Goal: Task Accomplishment & Management: Manage account settings

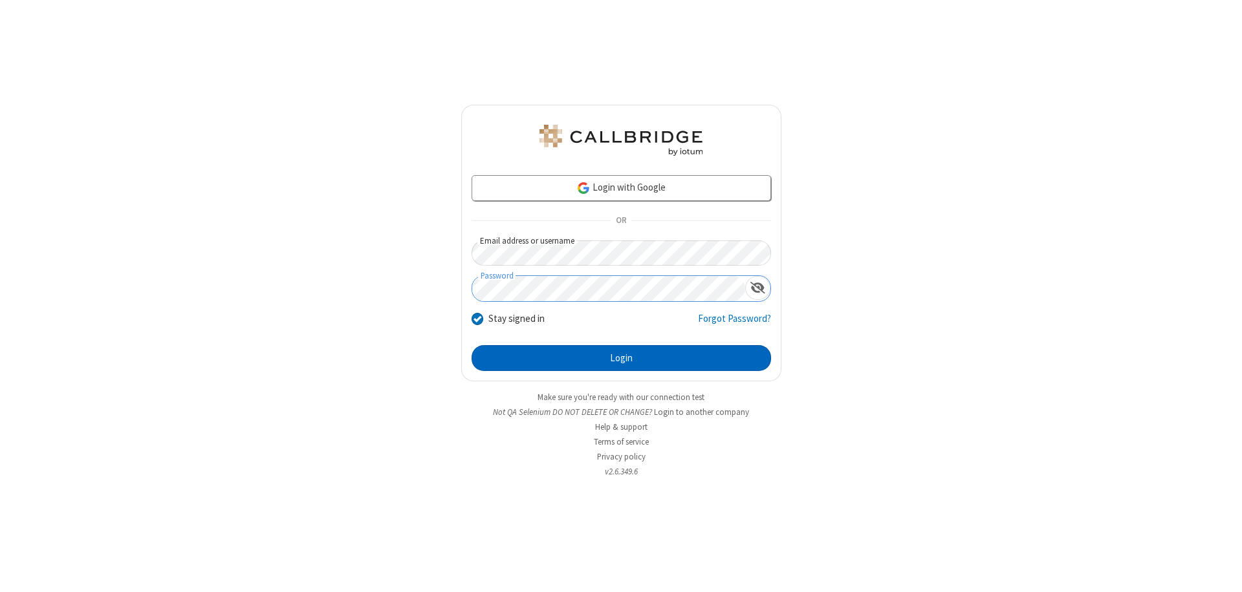
click at [621, 358] on button "Login" at bounding box center [620, 358] width 299 height 26
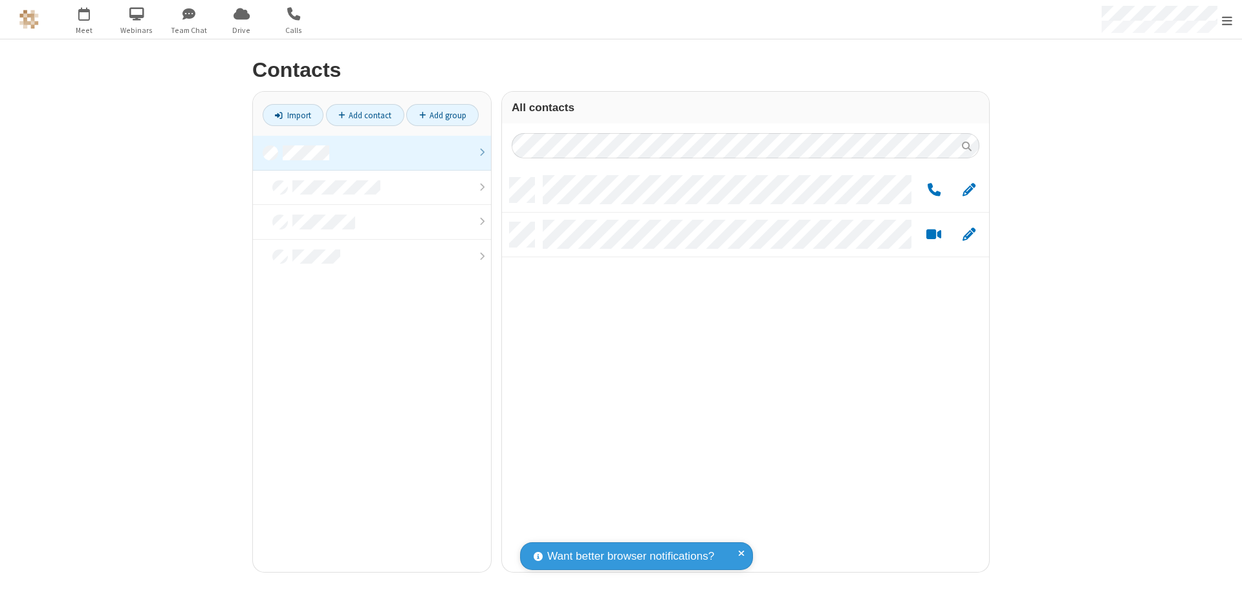
scroll to position [395, 477]
click at [372, 153] on link at bounding box center [372, 153] width 238 height 35
click at [442, 115] on link "Add group" at bounding box center [442, 115] width 72 height 22
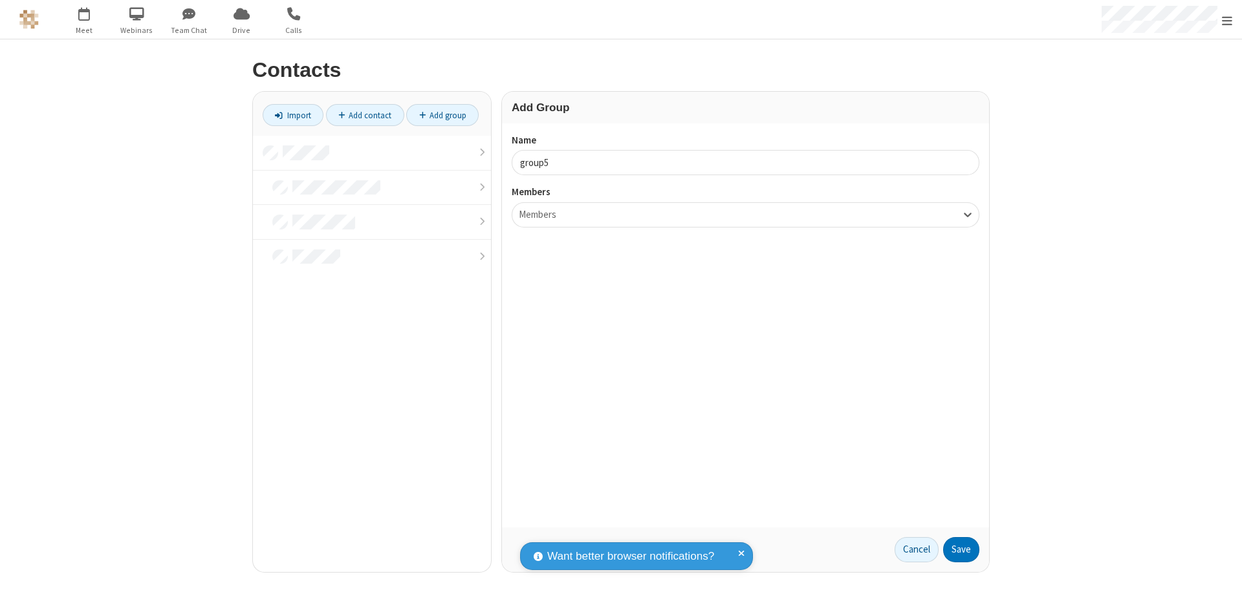
type input "group5"
type input "name22"
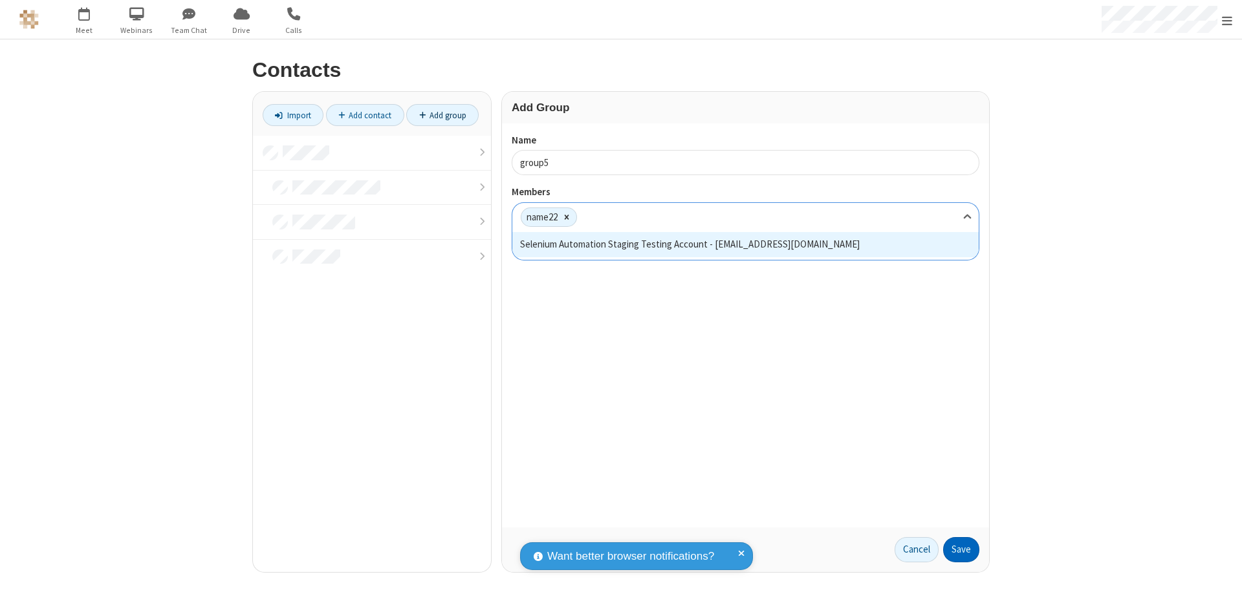
click at [961, 550] on button "Save" at bounding box center [961, 550] width 36 height 26
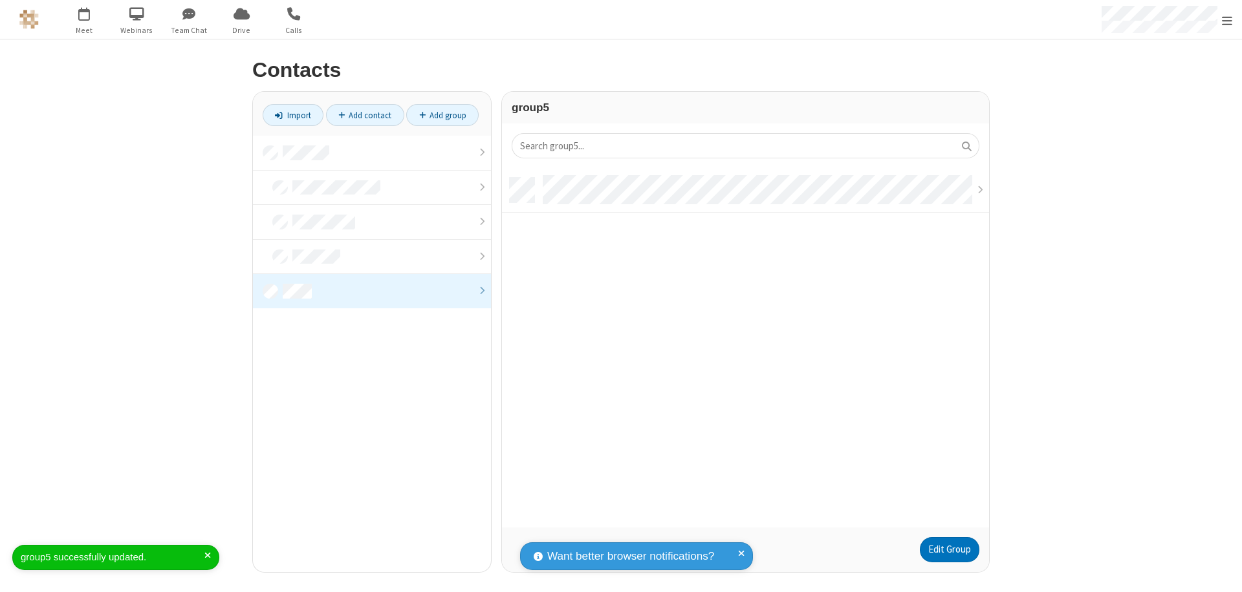
scroll to position [350, 477]
click at [949, 550] on link "Edit Group" at bounding box center [950, 550] width 60 height 26
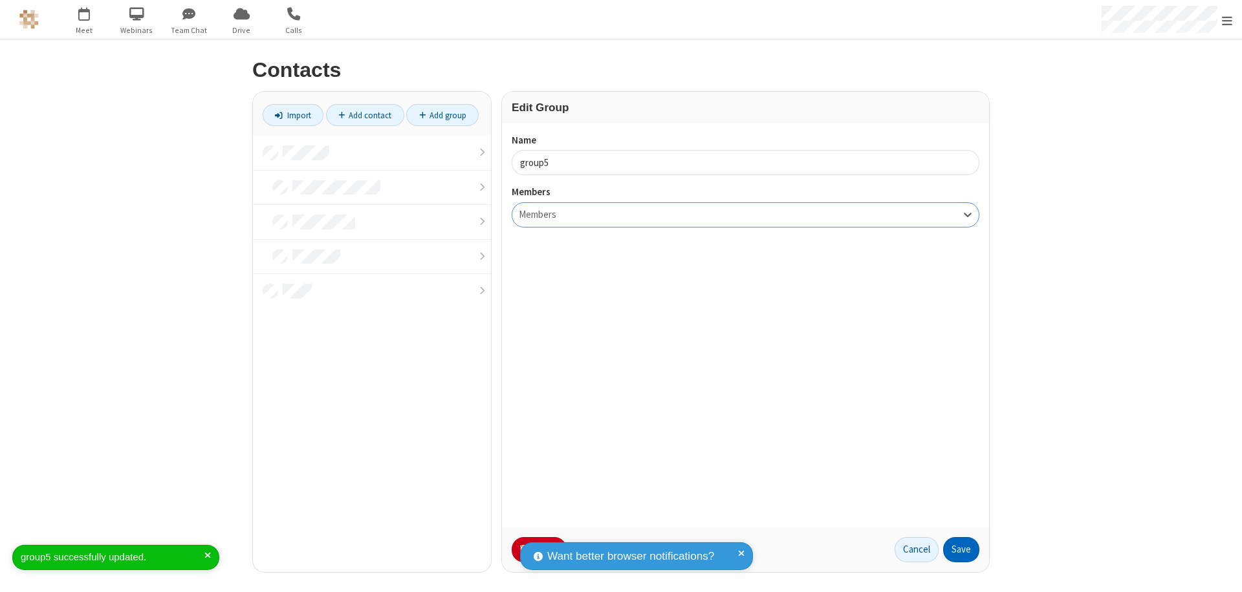
click at [961, 550] on button "Save" at bounding box center [961, 550] width 36 height 26
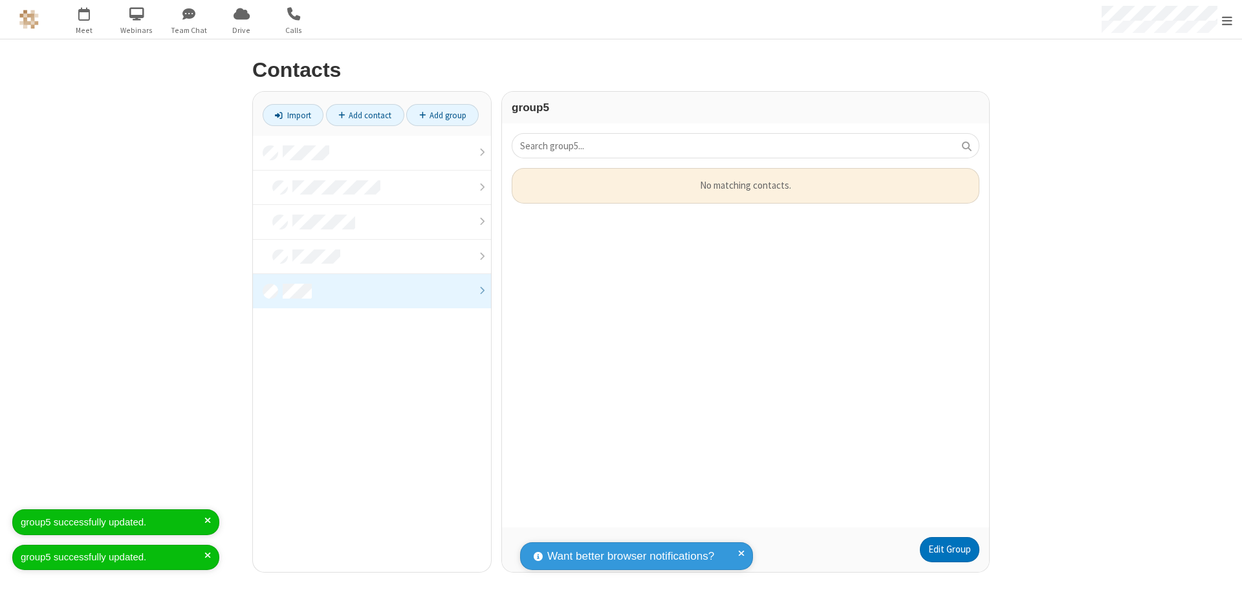
scroll to position [350, 477]
